Goal: Task Accomplishment & Management: Manage account settings

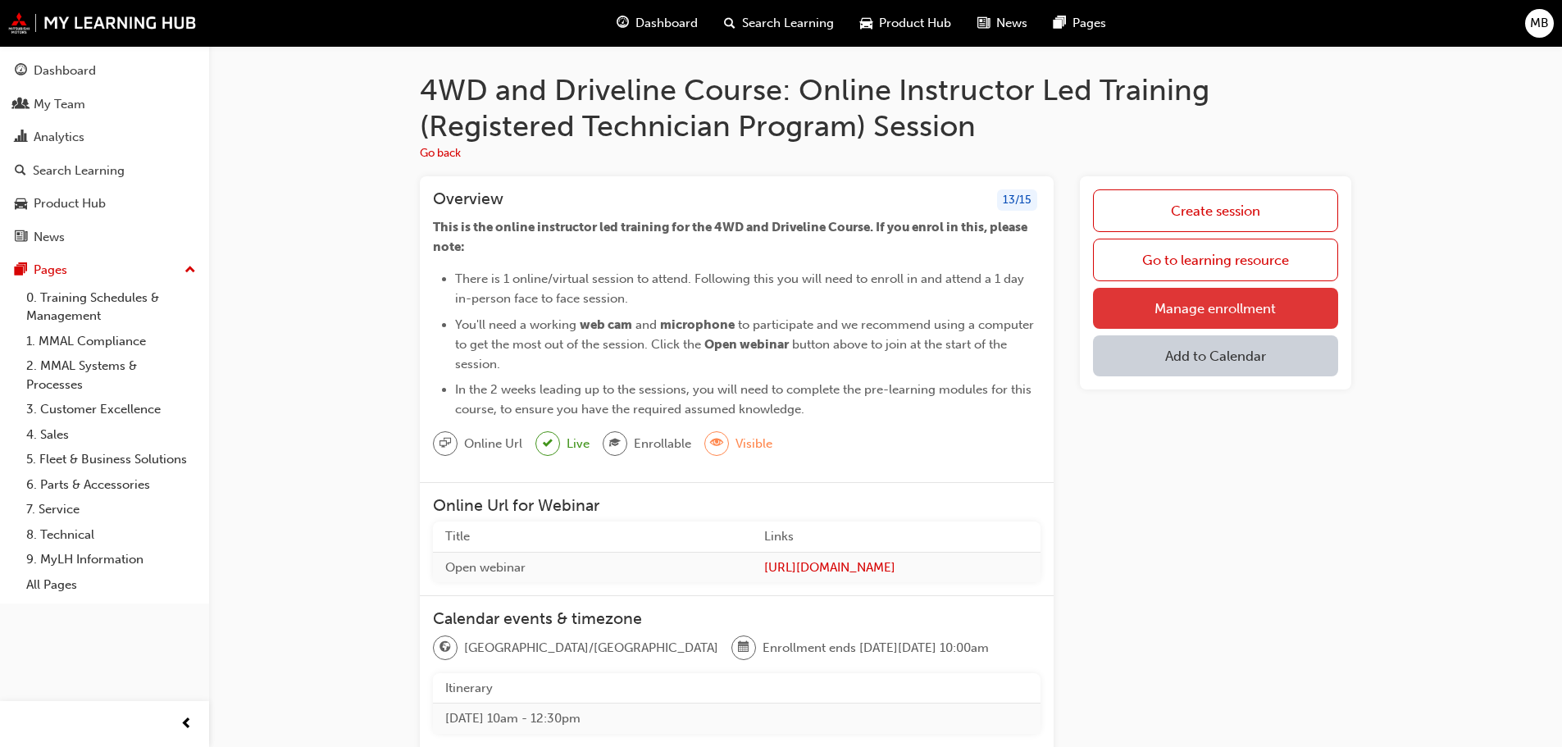
click at [1235, 312] on link "Manage enrollment" at bounding box center [1215, 308] width 245 height 41
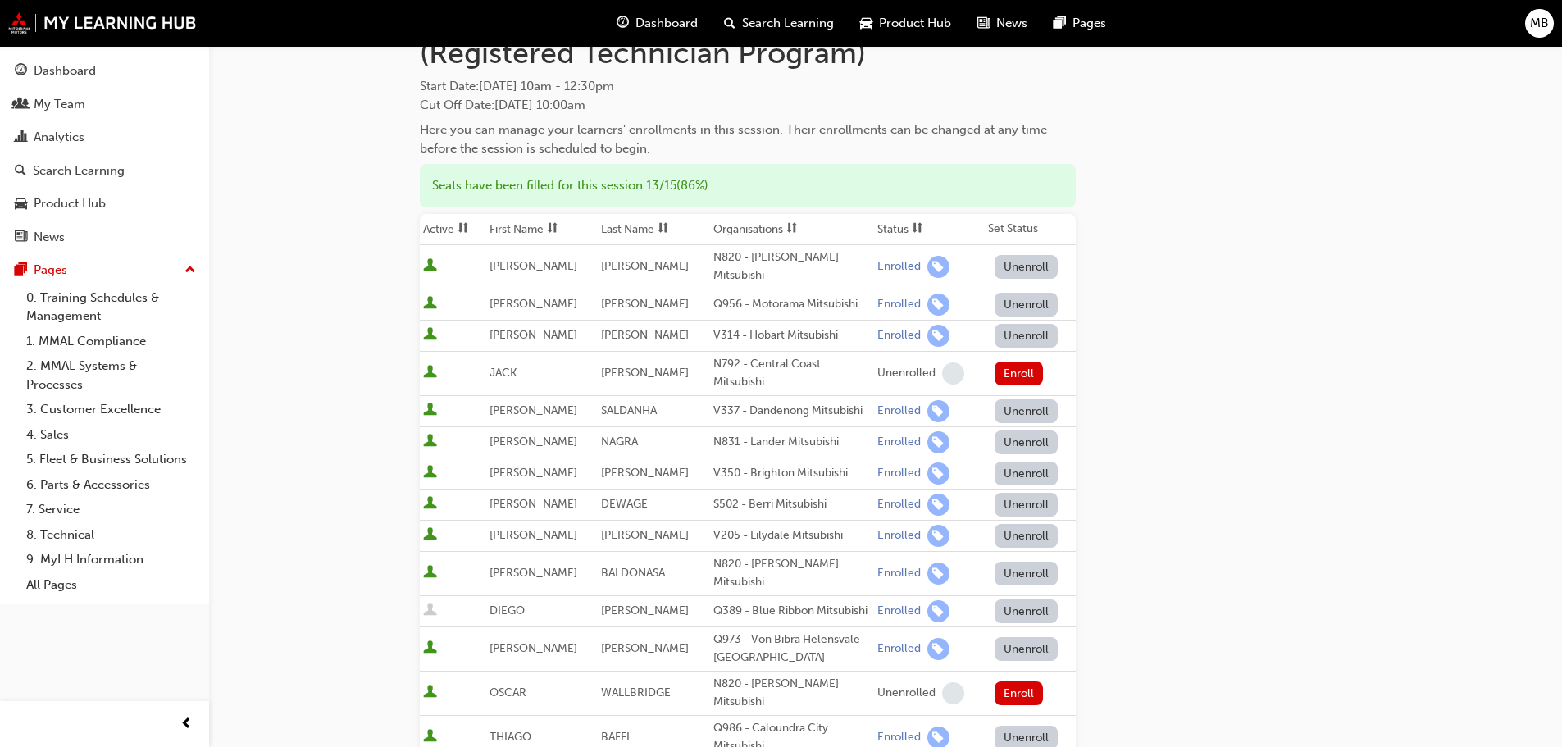
scroll to position [164, 0]
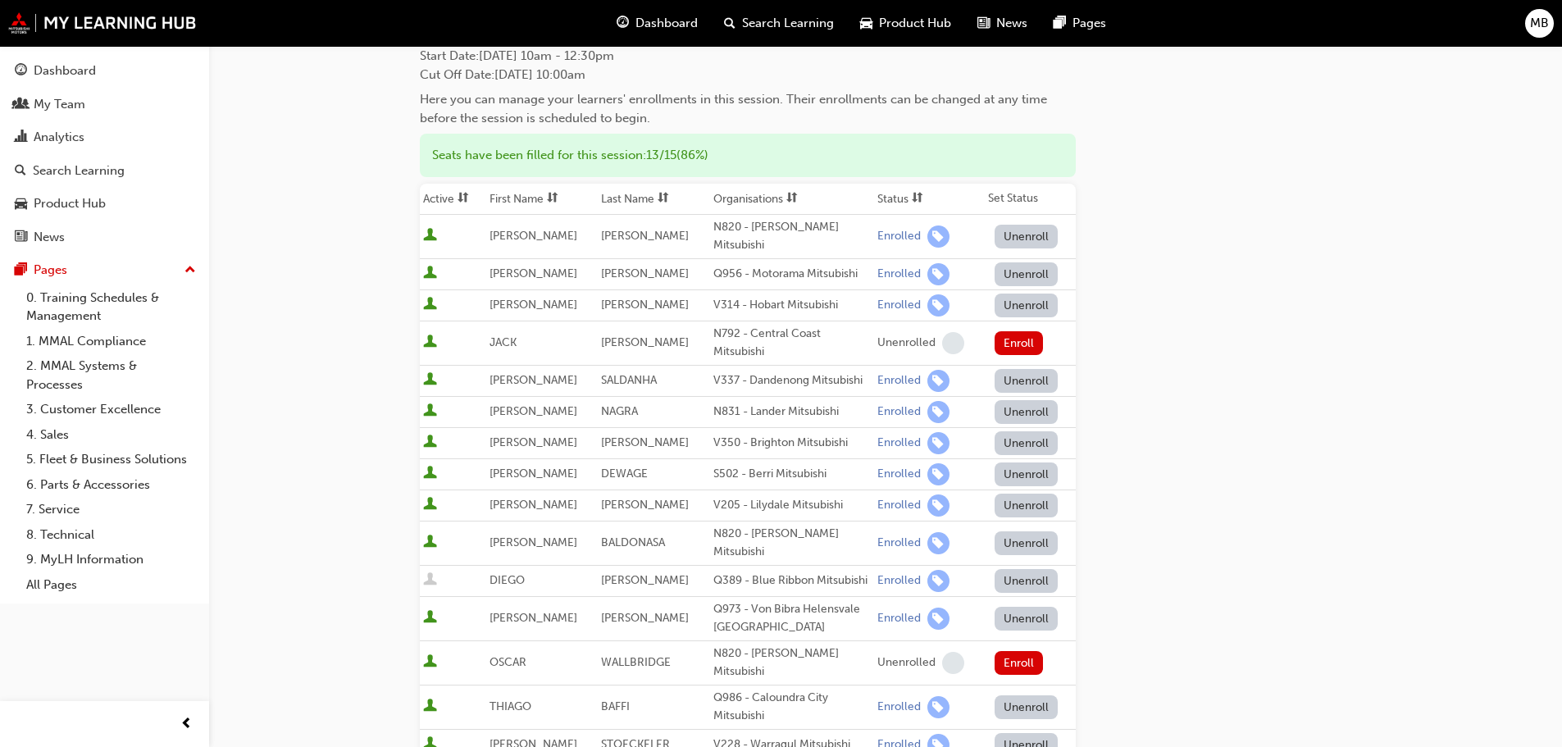
click at [1021, 229] on button "Unenroll" at bounding box center [1026, 237] width 64 height 24
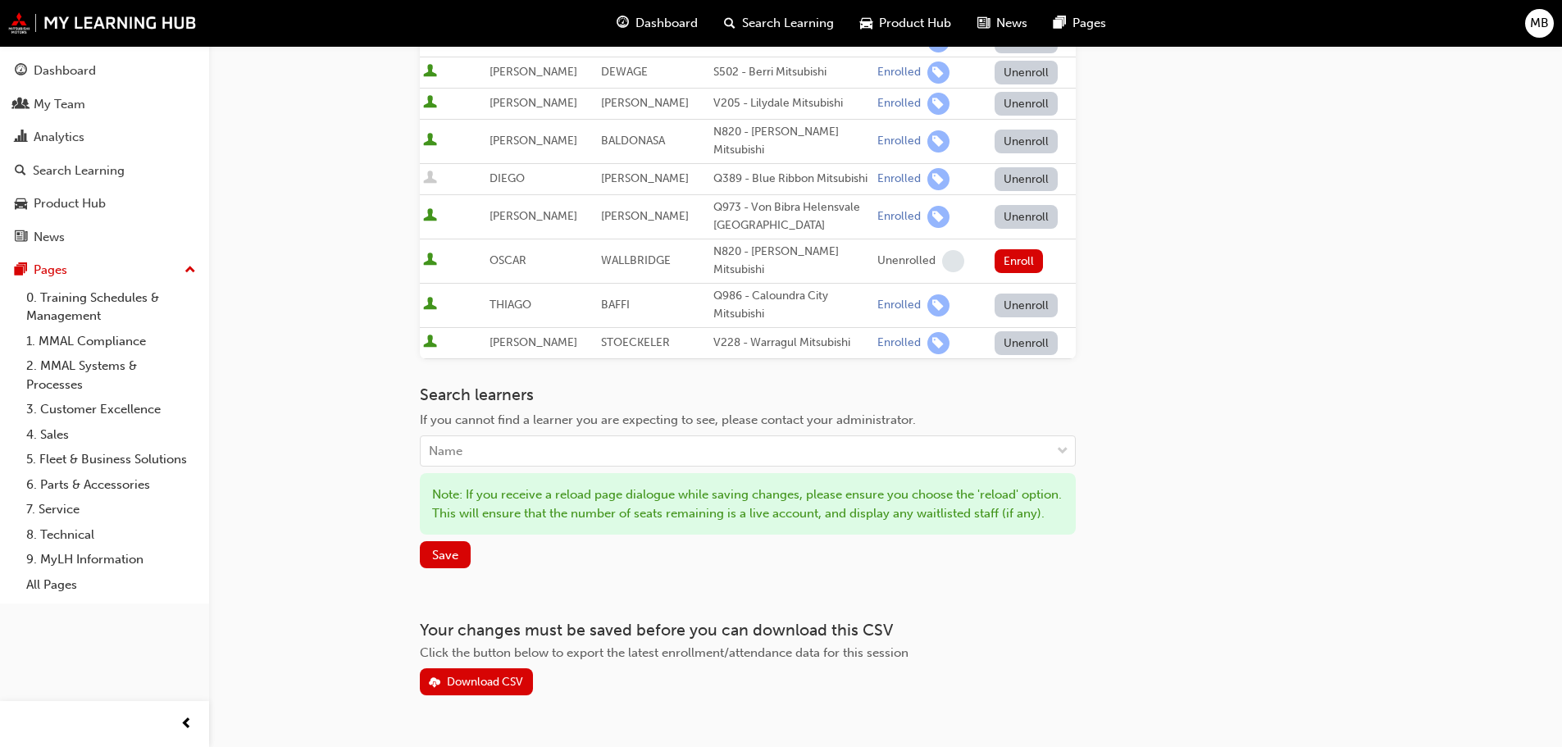
scroll to position [574, 0]
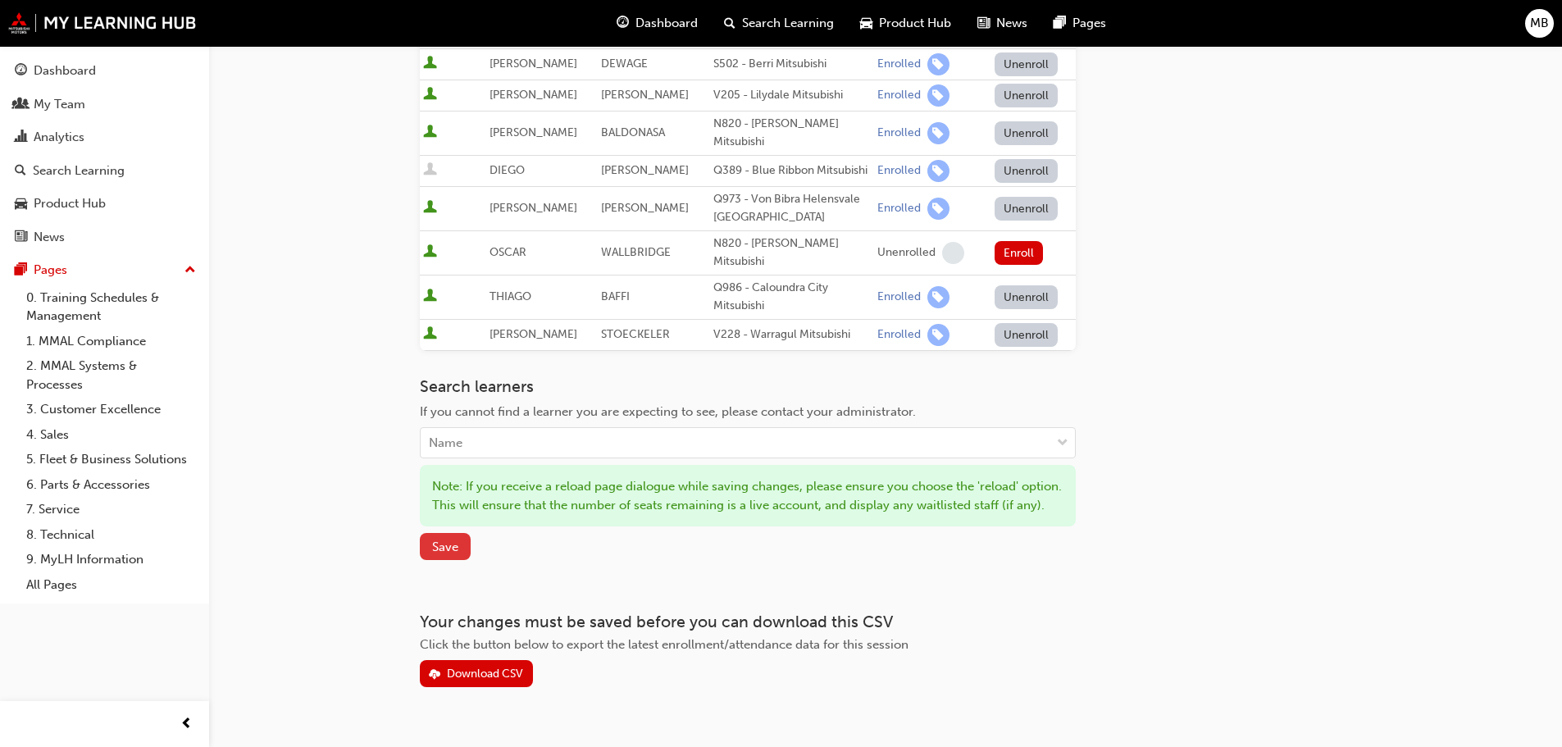
click at [451, 539] on span "Save" at bounding box center [445, 546] width 26 height 15
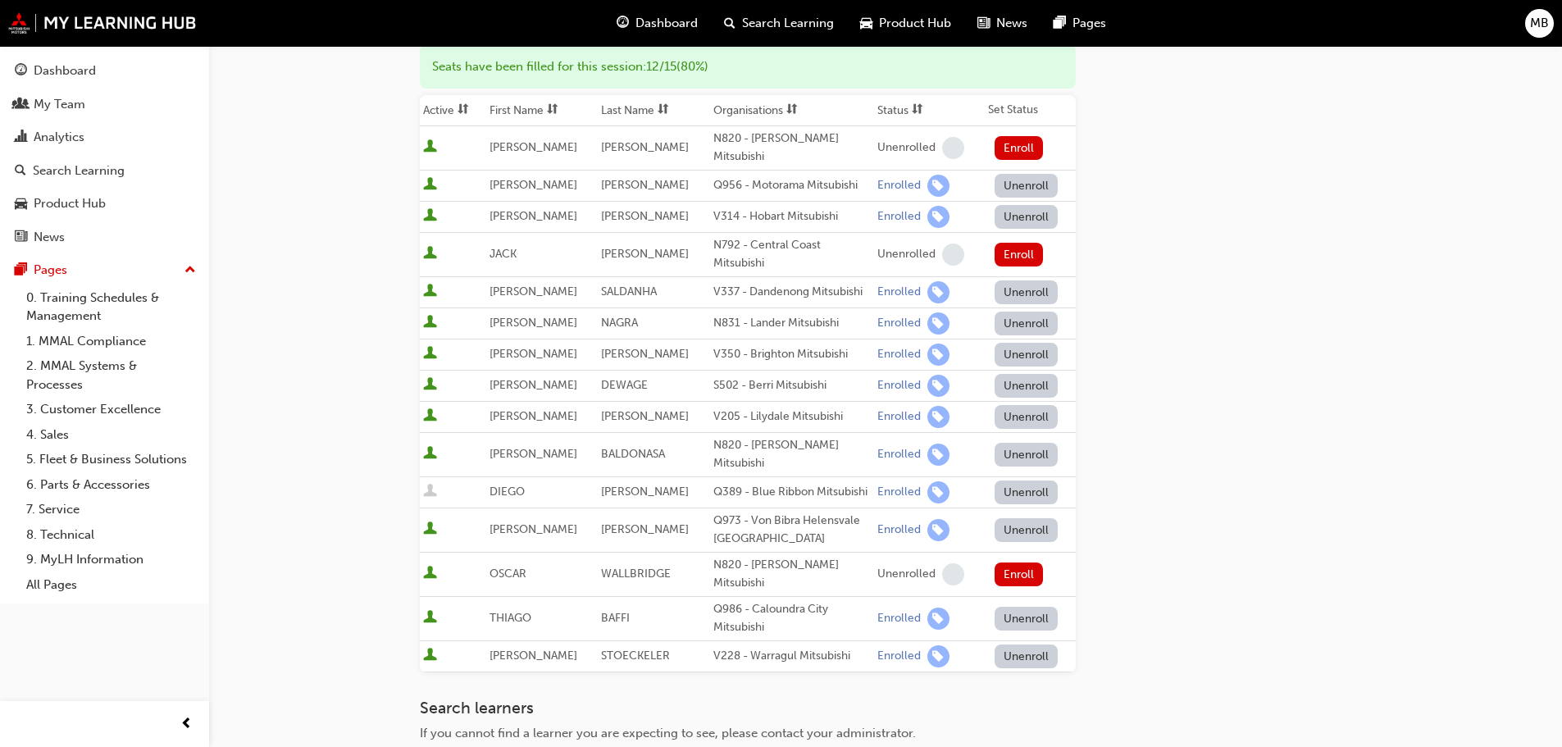
scroll to position [254, 0]
click at [1015, 441] on button "Unenroll" at bounding box center [1026, 453] width 64 height 24
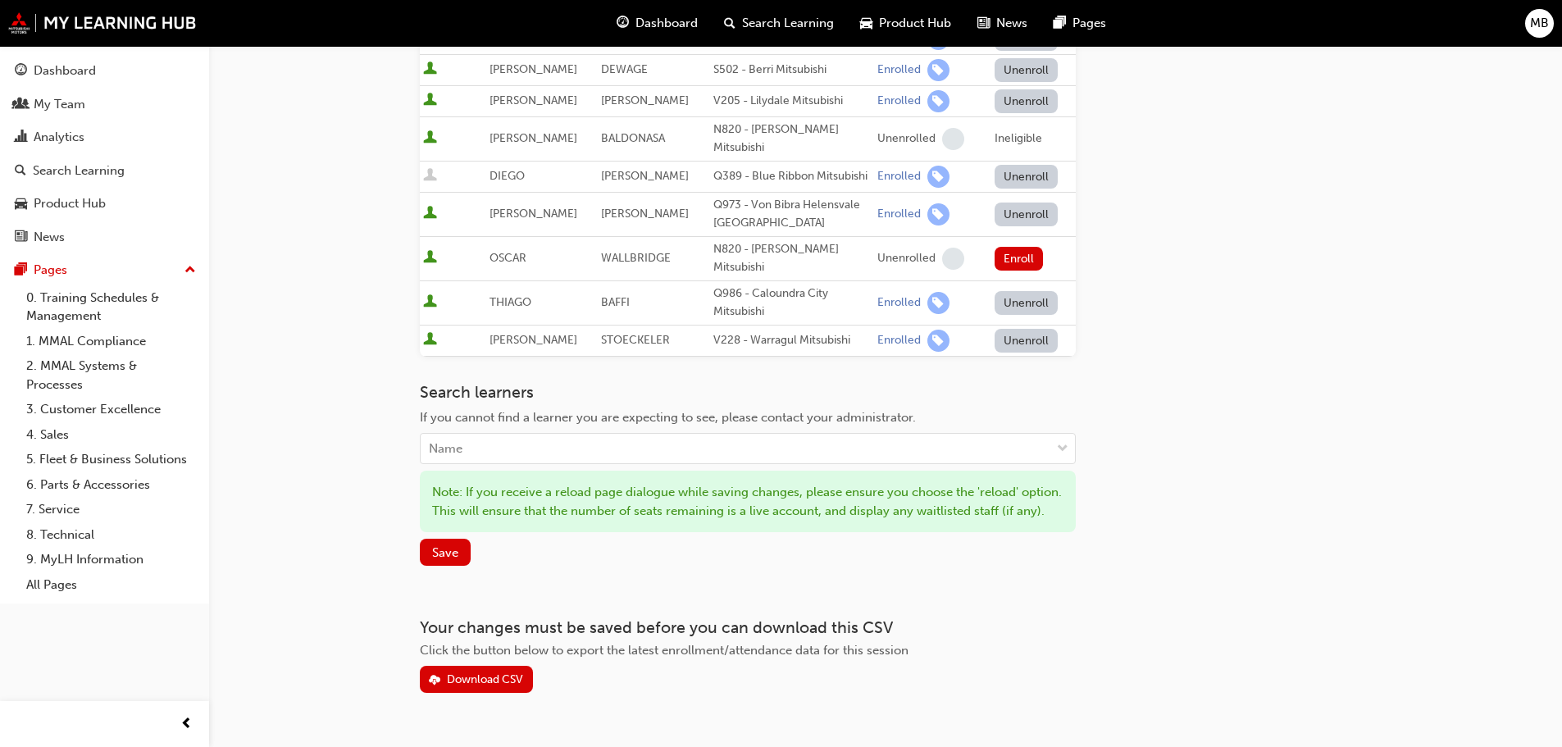
scroll to position [582, 0]
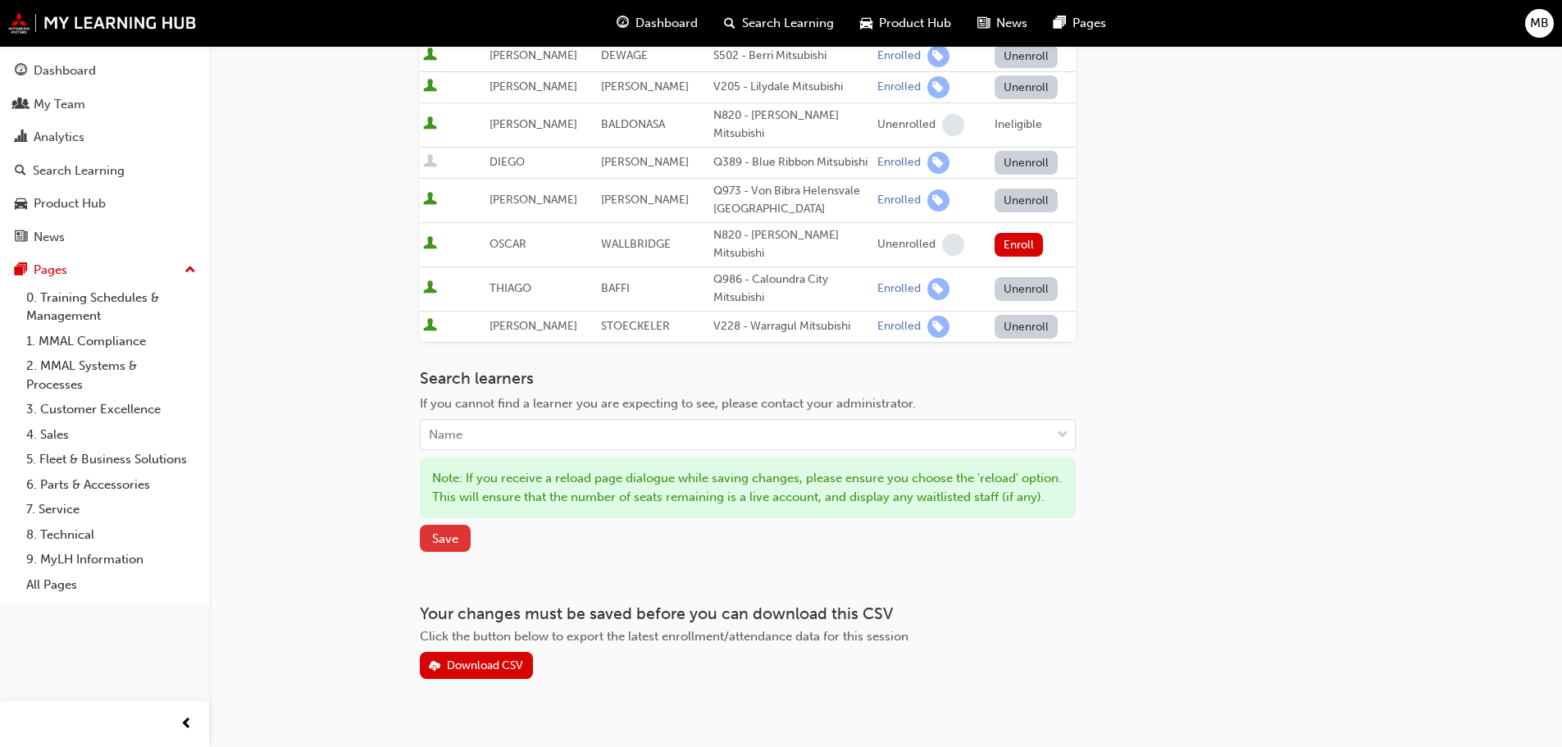
click at [460, 525] on button "Save" at bounding box center [445, 538] width 51 height 27
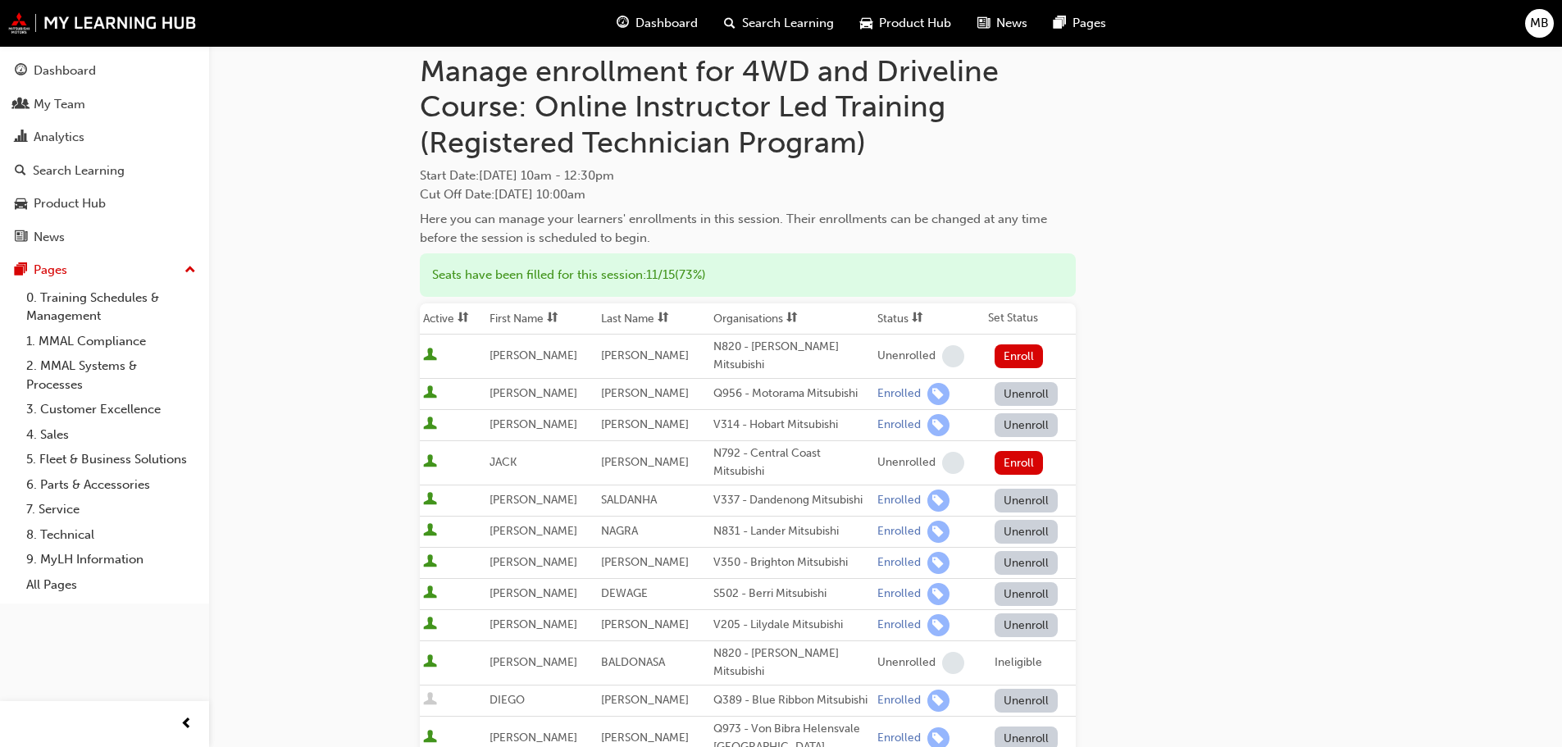
scroll to position [8, 0]
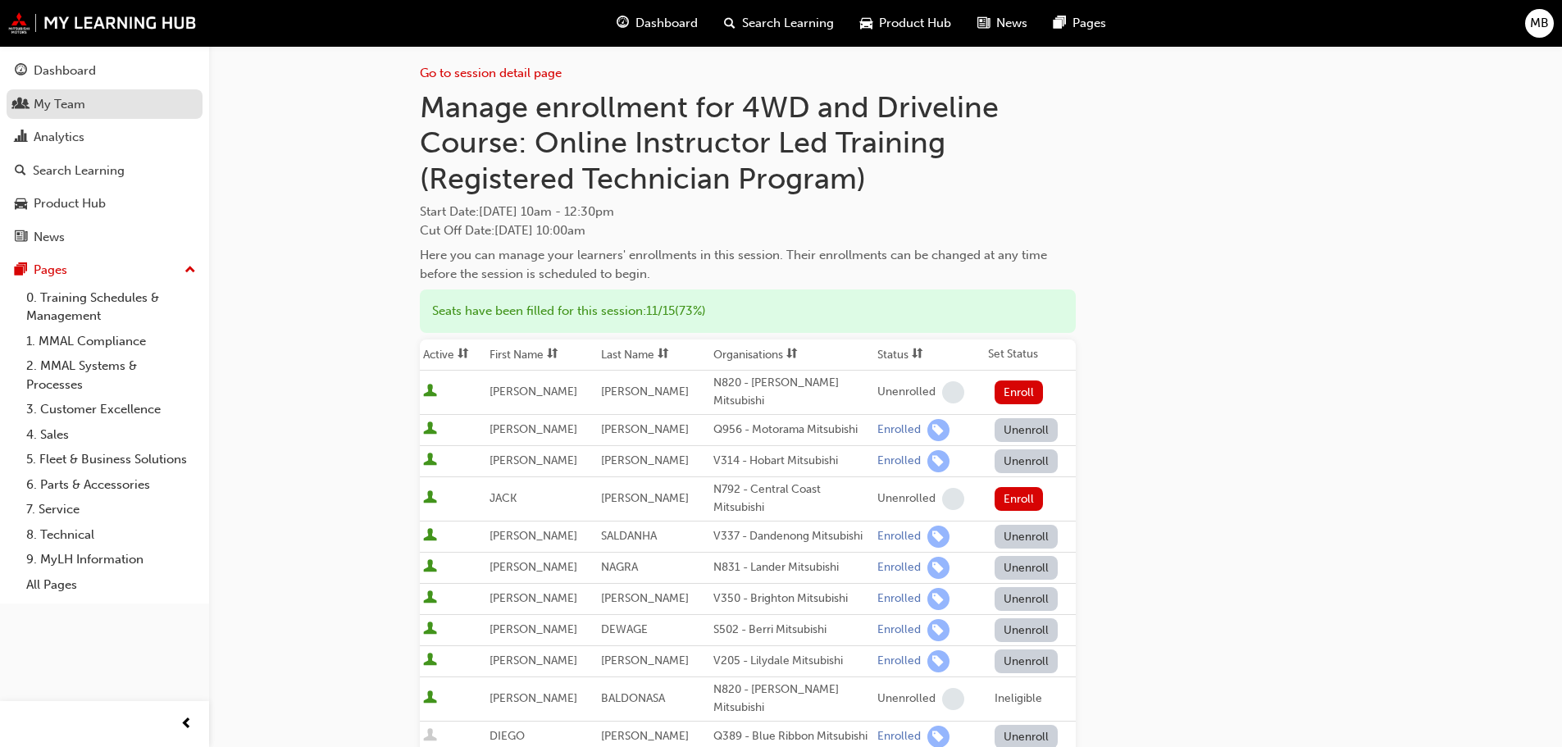
click at [152, 98] on div "My Team" at bounding box center [105, 104] width 180 height 20
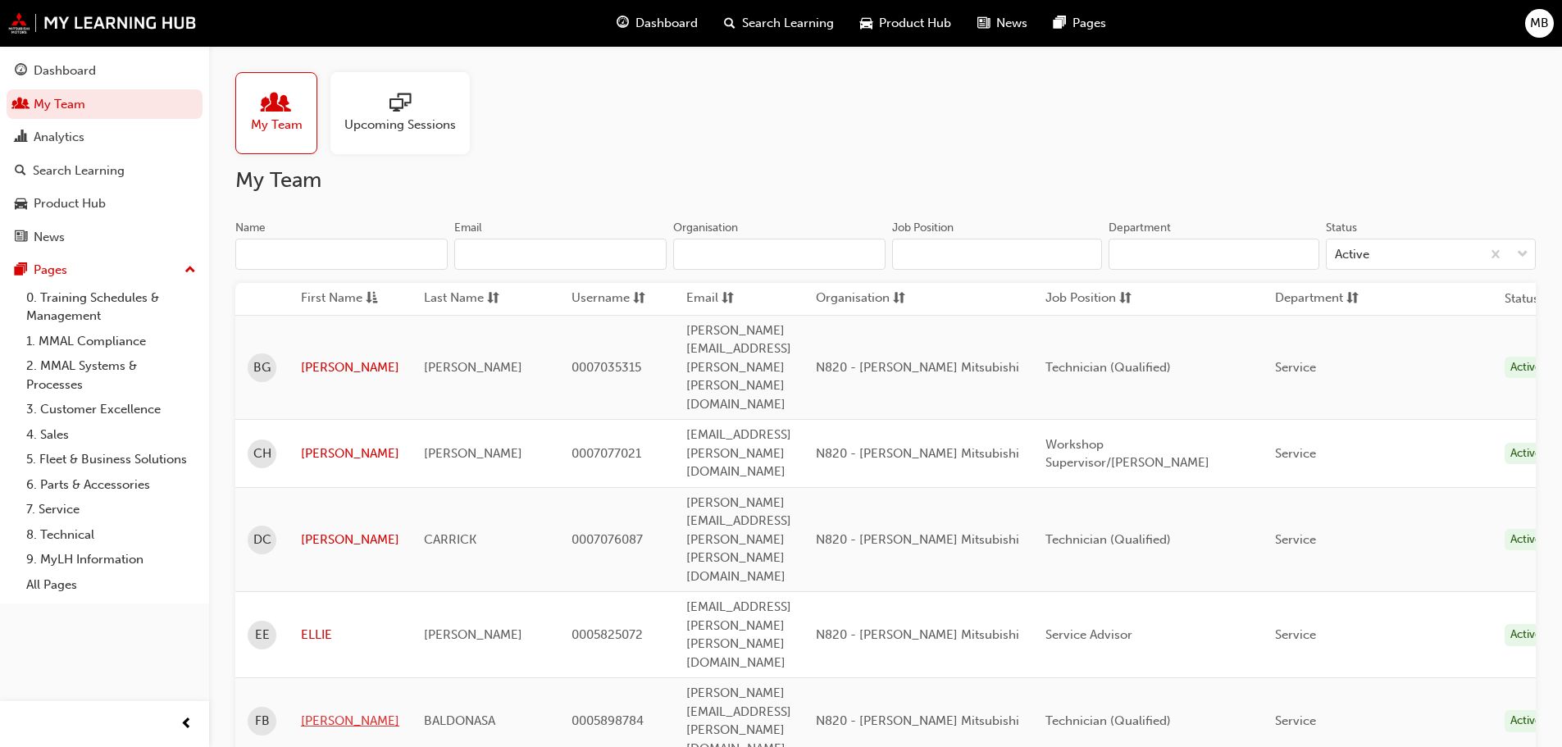
click at [340, 712] on link "[PERSON_NAME]" at bounding box center [350, 721] width 98 height 19
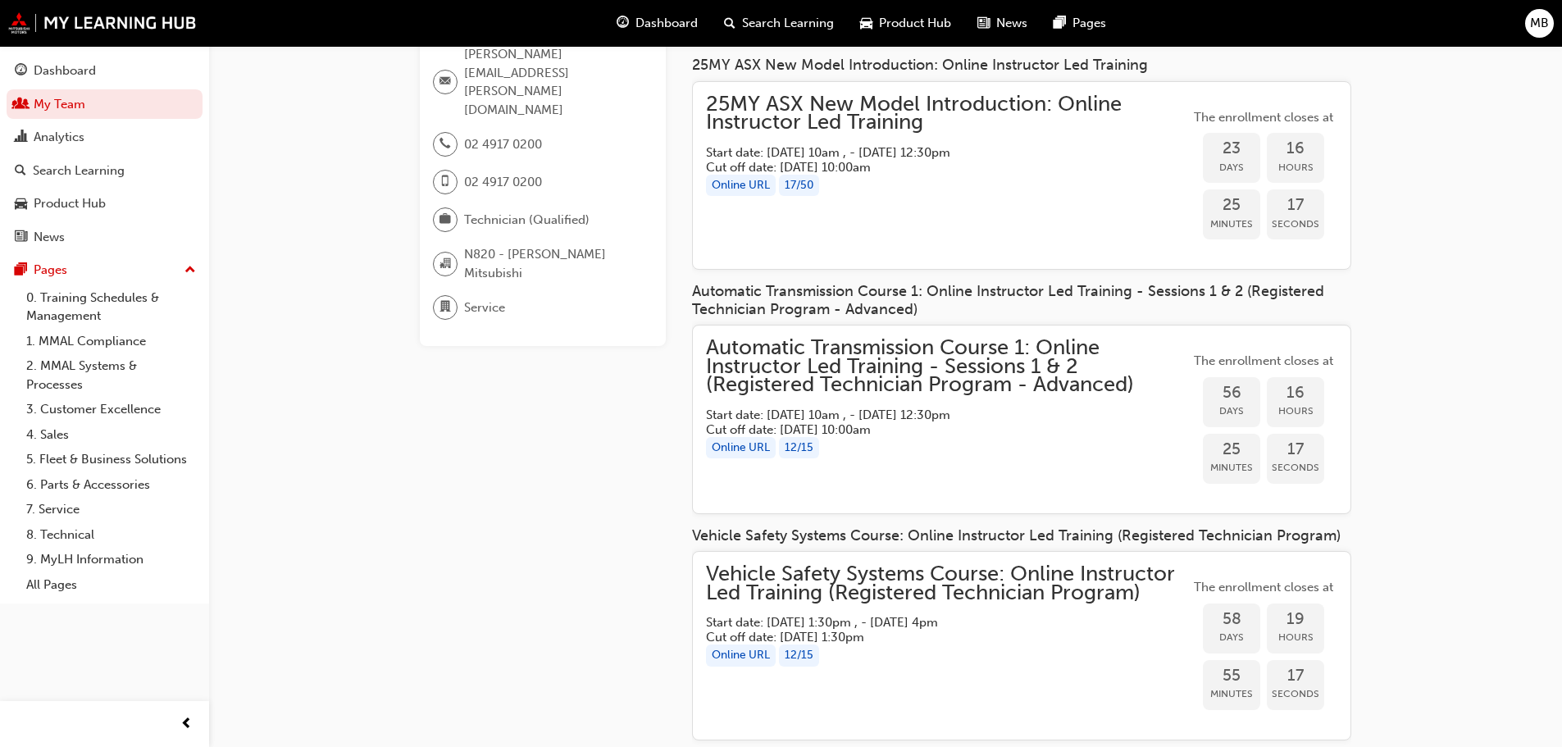
scroll to position [164, 0]
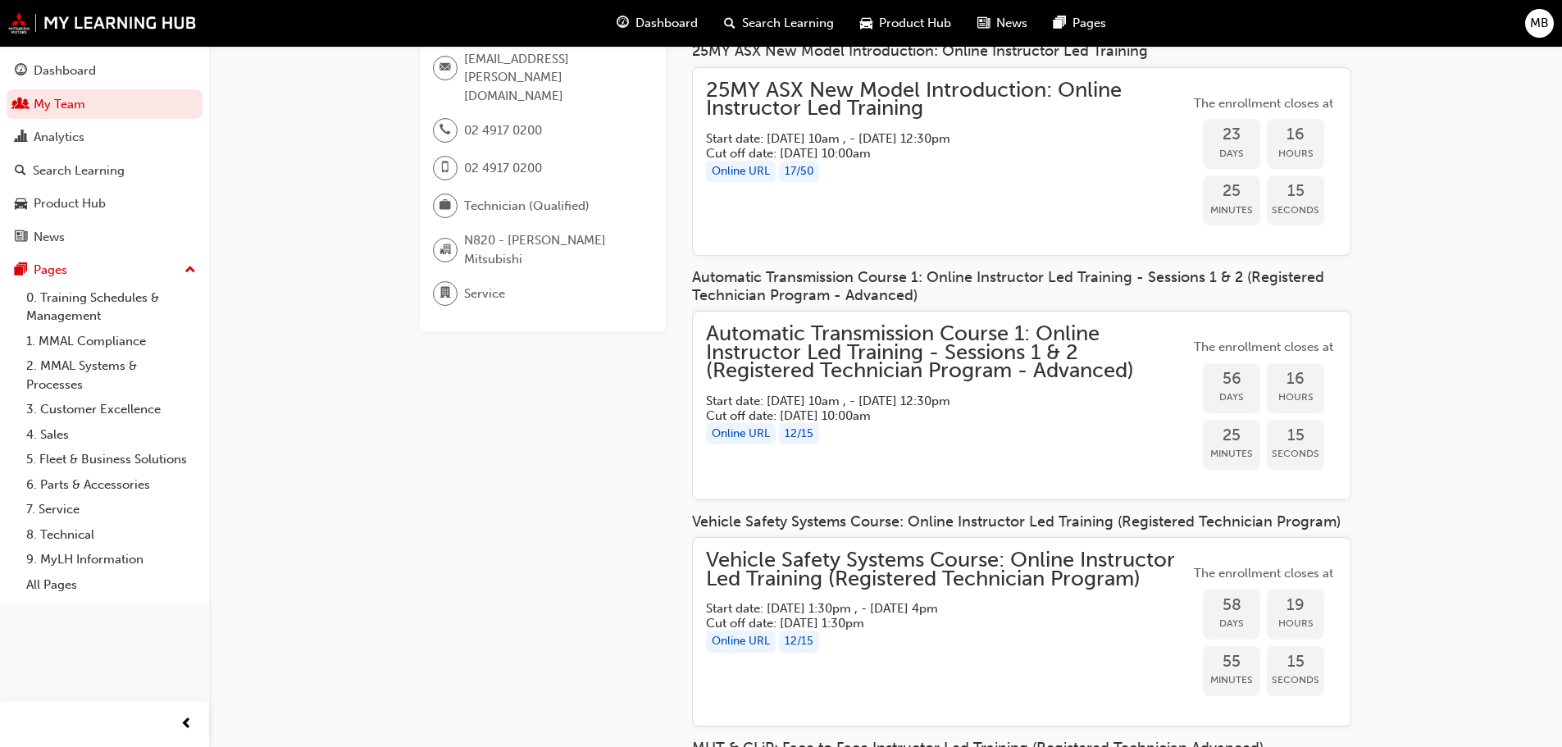
click at [1019, 448] on div "Automatic Transmission Course 1: Online Instructor Led Training - Sessions 1 & …" at bounding box center [948, 405] width 484 height 161
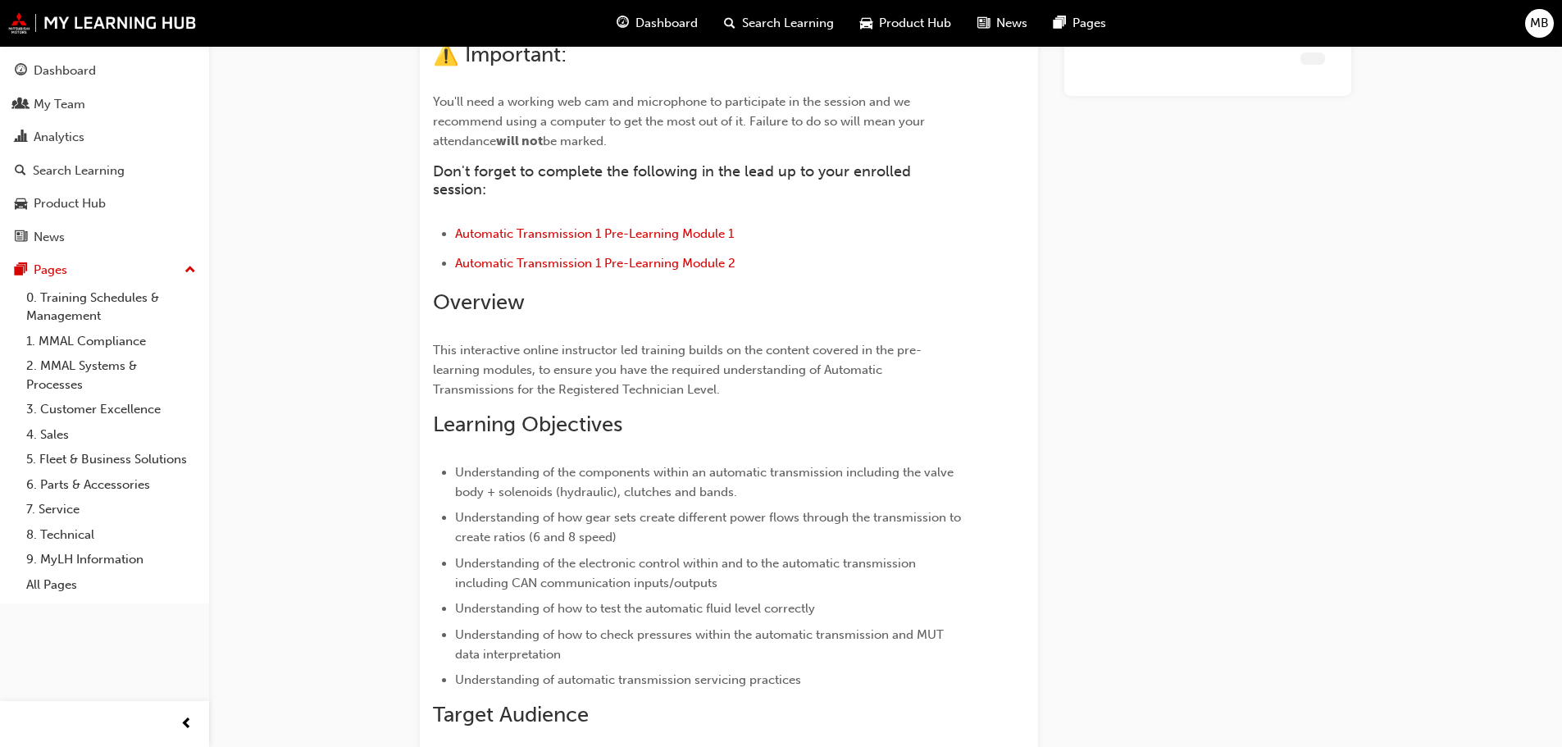
scroll to position [1476, 0]
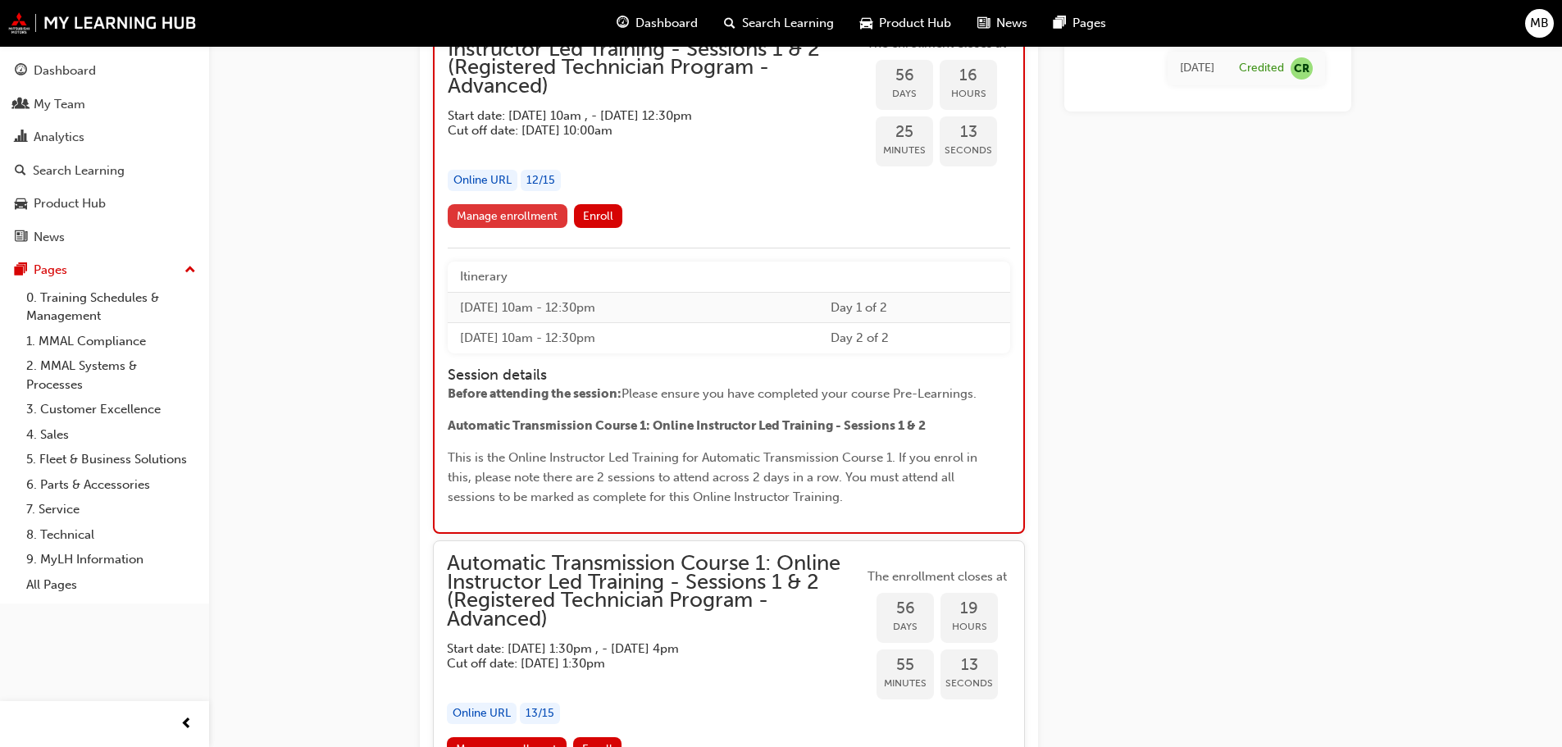
click at [541, 204] on link "Manage enrollment" at bounding box center [508, 216] width 120 height 24
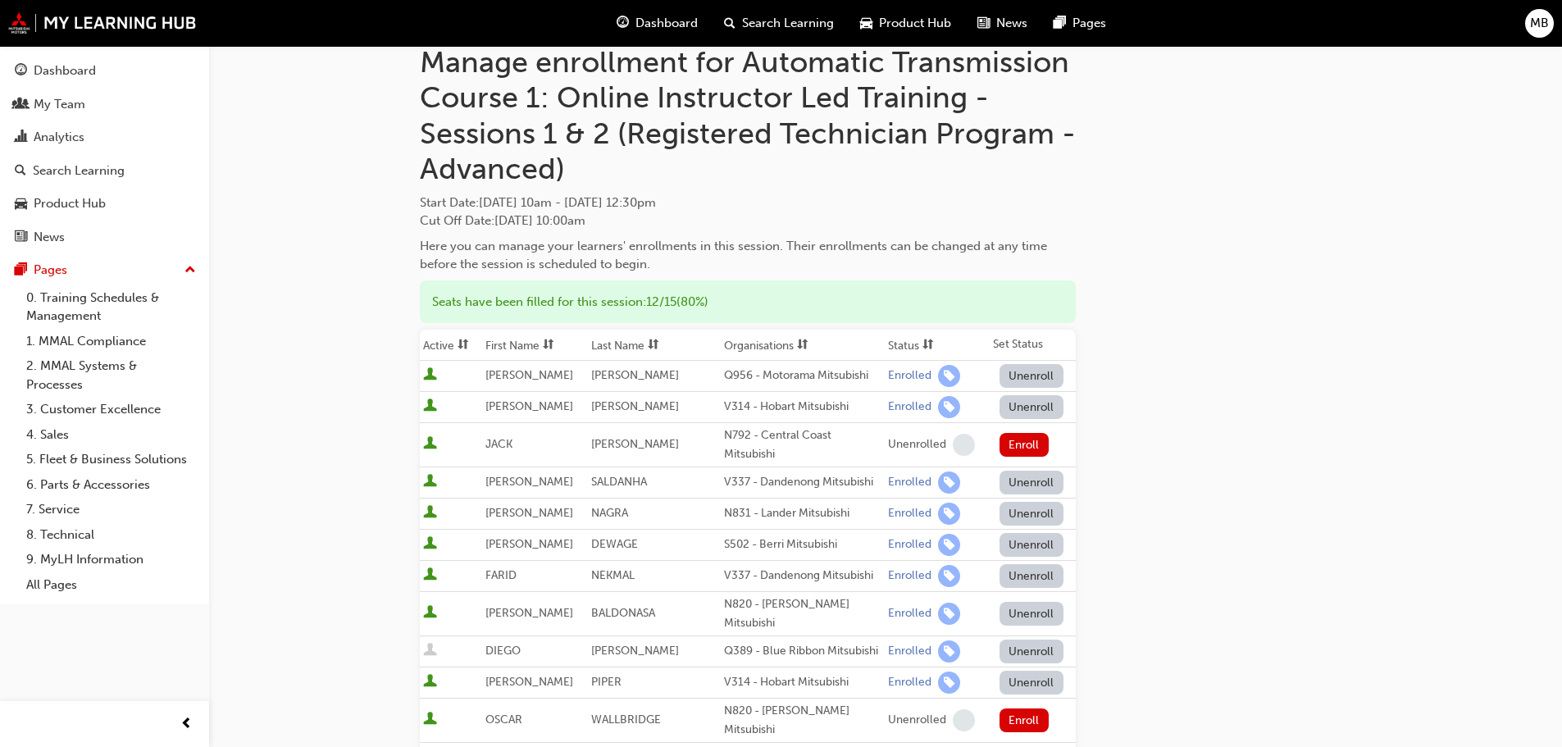
scroll to position [82, 0]
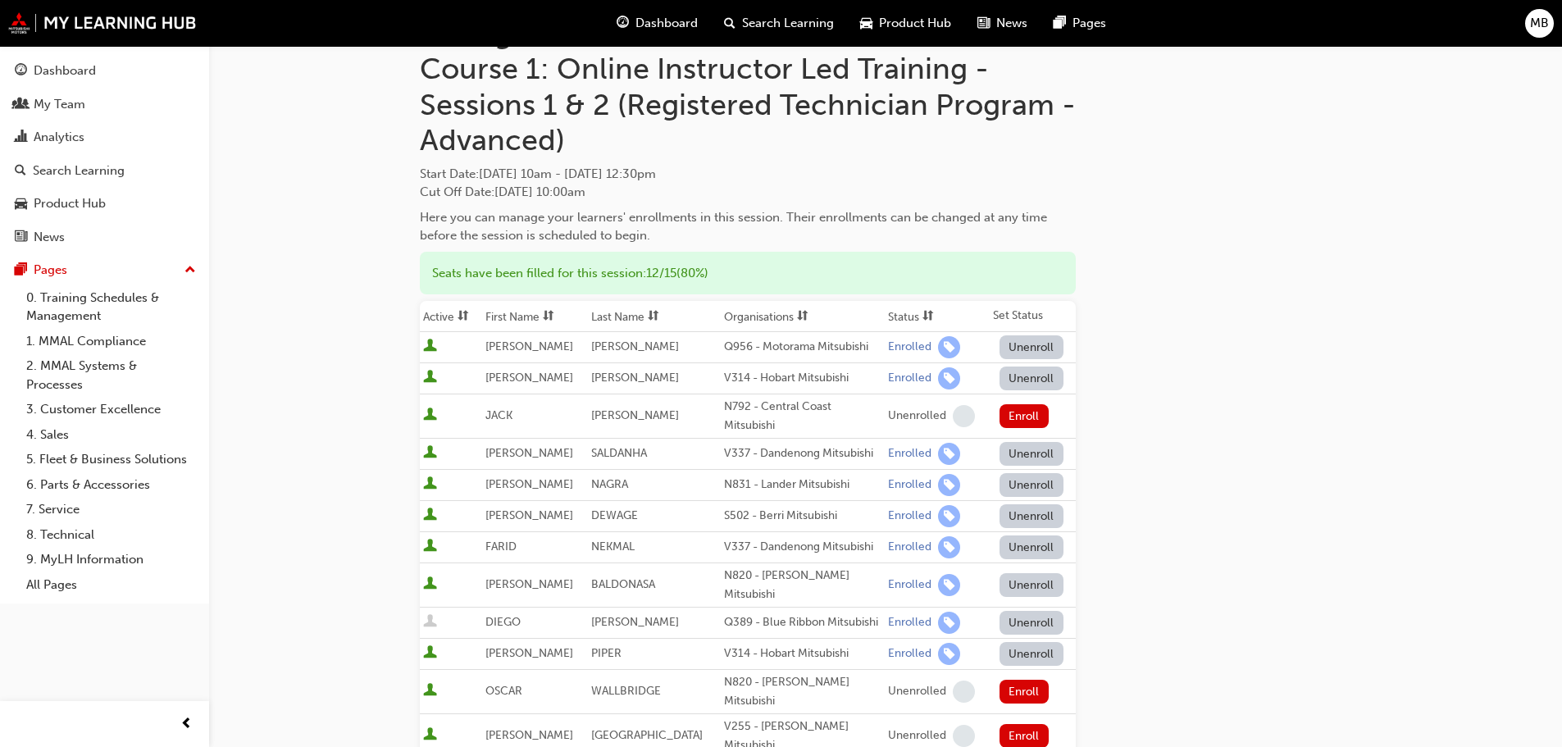
click at [999, 575] on button "Unenroll" at bounding box center [1031, 585] width 64 height 24
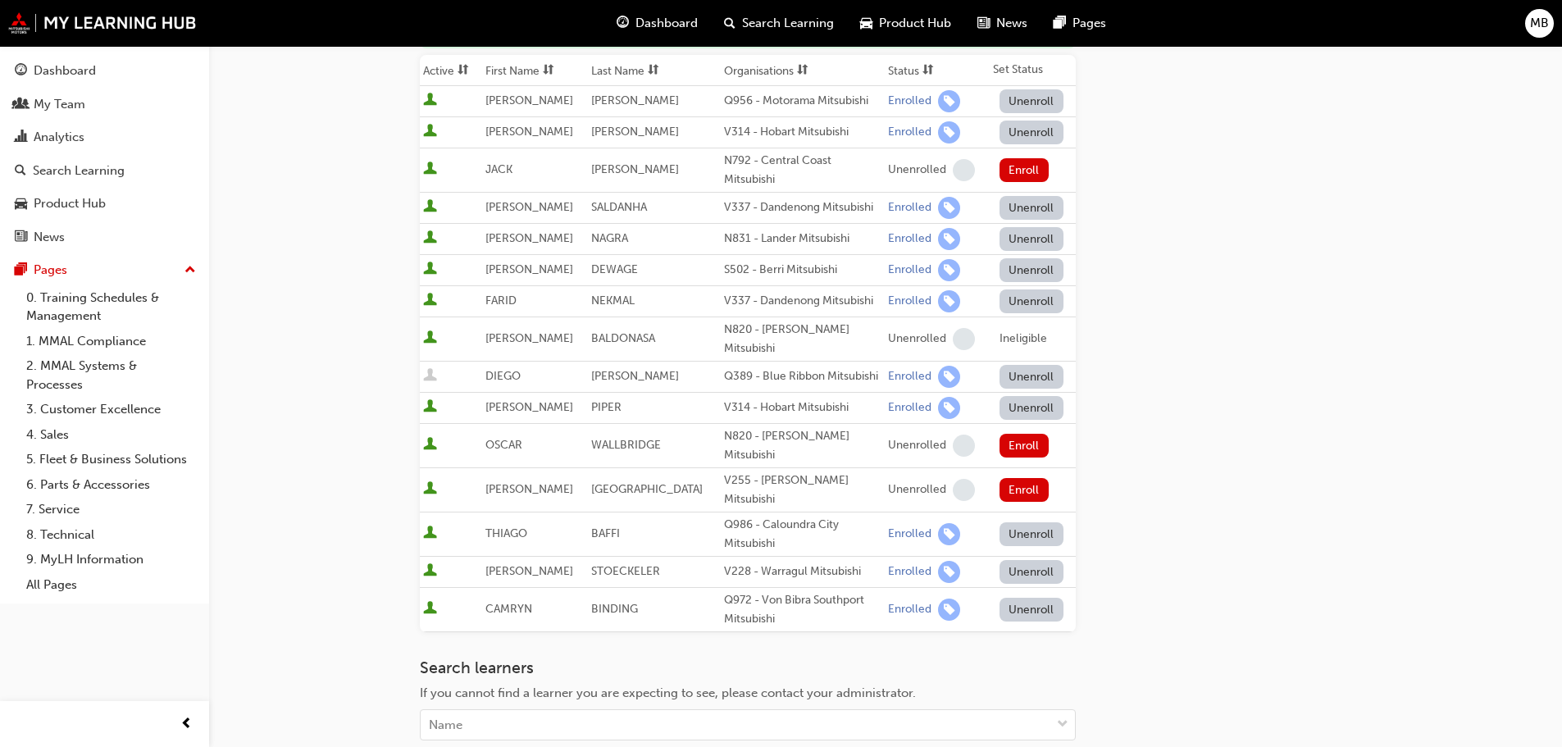
scroll to position [410, 0]
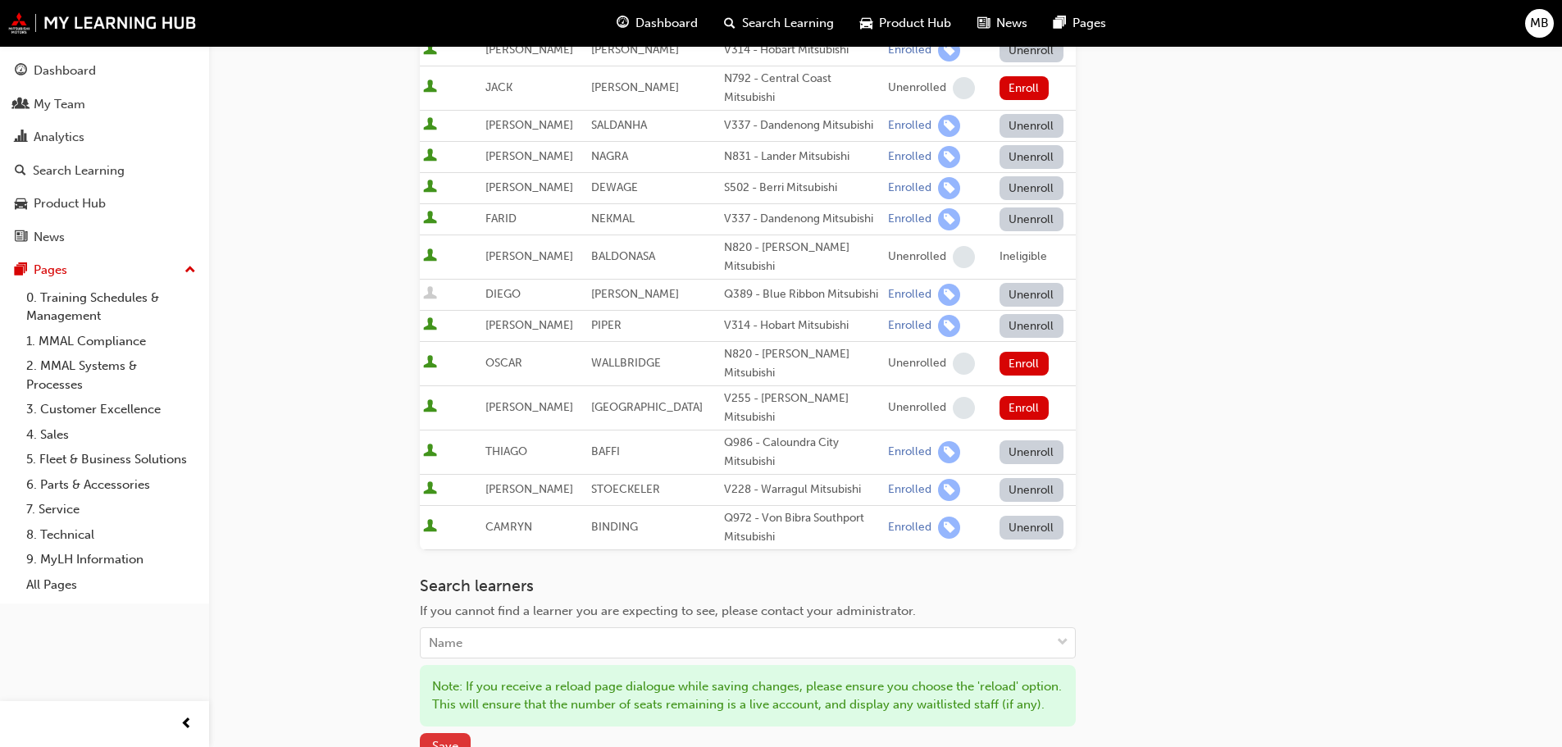
click at [434, 733] on button "Save" at bounding box center [445, 746] width 51 height 27
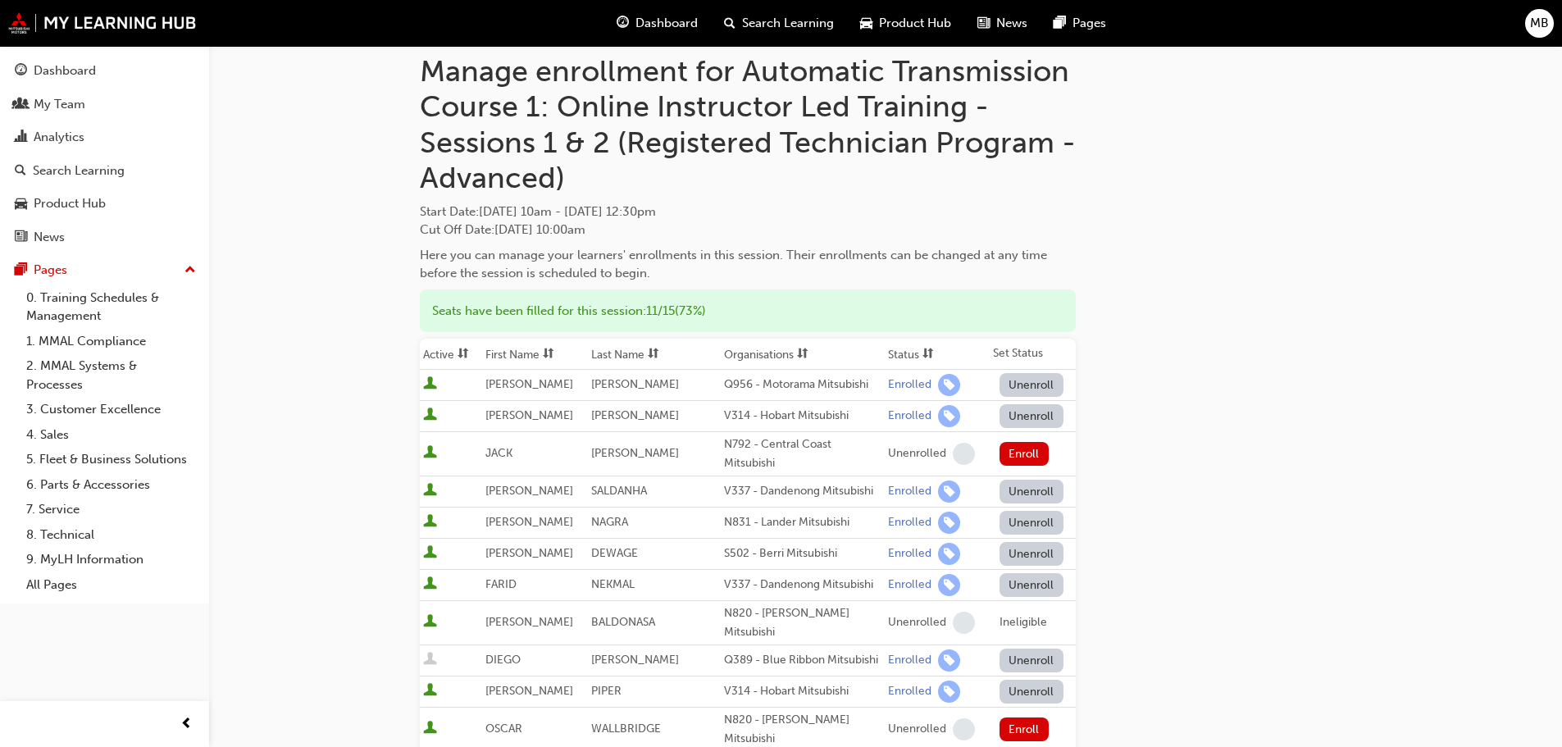
scroll to position [0, 0]
